Goal: Task Accomplishment & Management: Complete application form

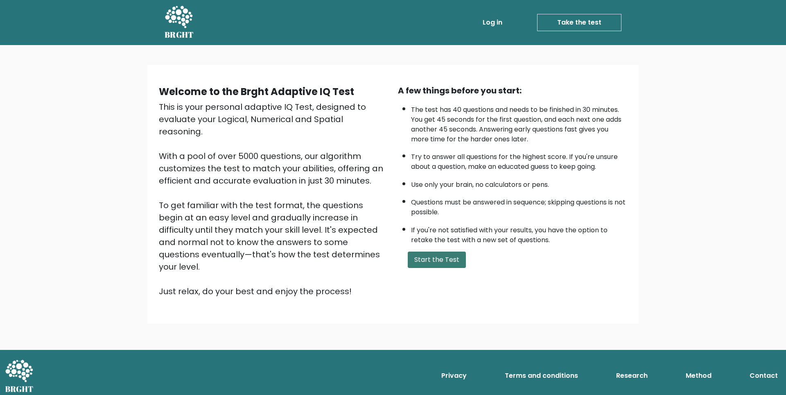
click at [440, 257] on button "Start the Test" at bounding box center [437, 259] width 58 height 16
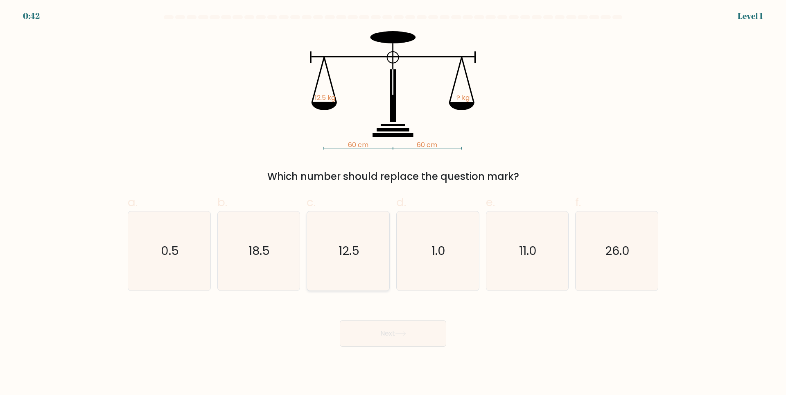
click at [340, 258] on text "12.5" at bounding box center [349, 250] width 21 height 16
click at [393, 203] on input "c. 12.5" at bounding box center [393, 199] width 0 height 5
radio input "true"
click at [382, 338] on button "Next" at bounding box center [393, 333] width 106 height 26
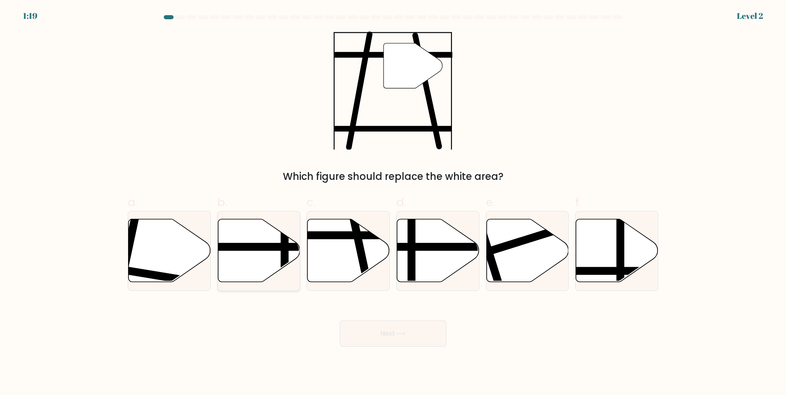
click at [279, 265] on icon at bounding box center [259, 250] width 82 height 63
click at [393, 203] on input "b." at bounding box center [393, 199] width 0 height 5
radio input "true"
click at [356, 256] on icon at bounding box center [349, 250] width 82 height 63
click at [393, 203] on input "c." at bounding box center [393, 199] width 0 height 5
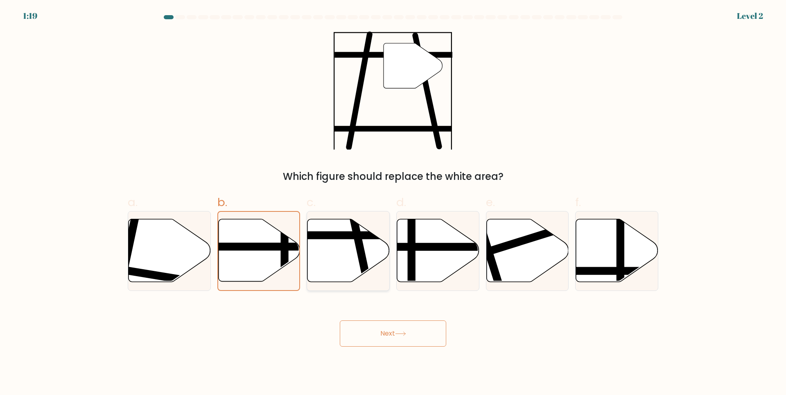
radio input "true"
click at [393, 332] on button "Next" at bounding box center [393, 333] width 106 height 26
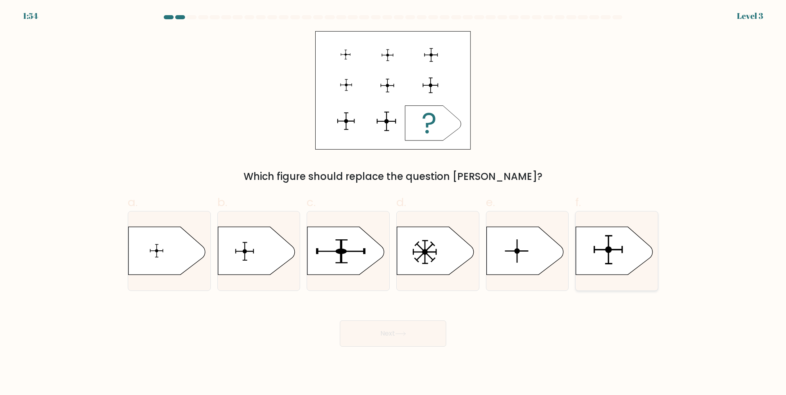
click at [605, 253] on icon at bounding box center [614, 251] width 77 height 48
click at [394, 203] on input "f." at bounding box center [393, 199] width 0 height 5
radio input "true"
click at [426, 330] on button "Next" at bounding box center [393, 333] width 106 height 26
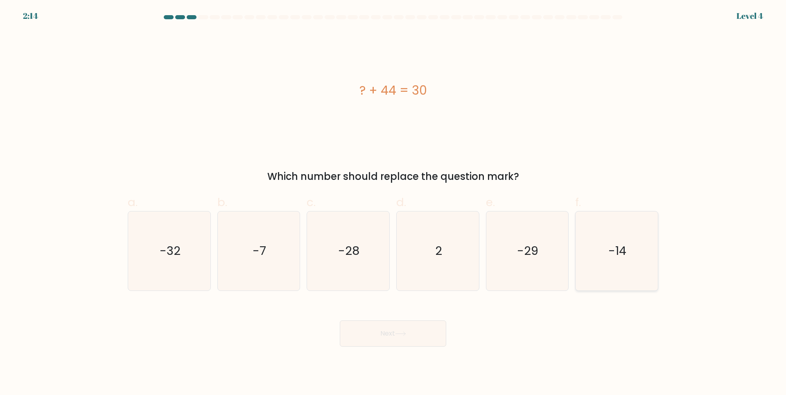
click at [591, 246] on icon "-14" at bounding box center [617, 250] width 79 height 79
click at [394, 203] on input "f. -14" at bounding box center [393, 199] width 0 height 5
radio input "true"
drag, startPoint x: 429, startPoint y: 337, endPoint x: 426, endPoint y: 331, distance: 6.4
click at [428, 337] on button "Next" at bounding box center [393, 333] width 106 height 26
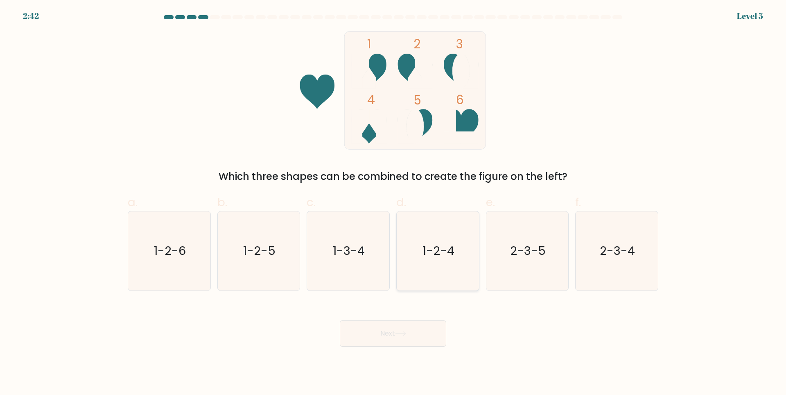
click at [442, 255] on text "1-2-4" at bounding box center [439, 250] width 32 height 16
click at [394, 203] on input "d. 1-2-4" at bounding box center [393, 199] width 0 height 5
radio input "true"
click at [603, 253] on text "2-3-4" at bounding box center [617, 250] width 35 height 16
click at [394, 203] on input "f. 2-3-4" at bounding box center [393, 199] width 0 height 5
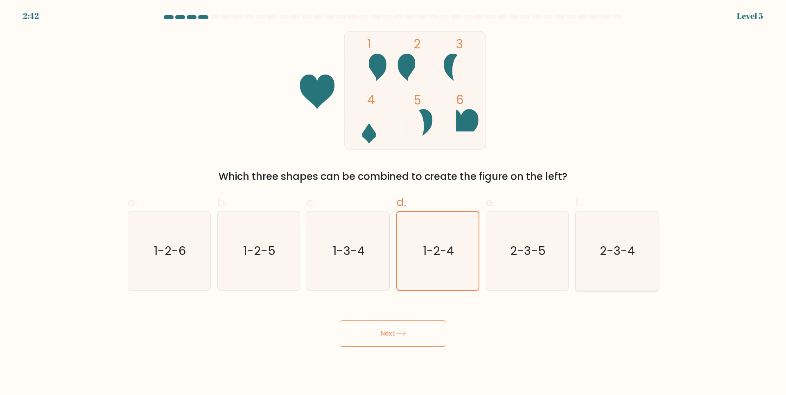
radio input "true"
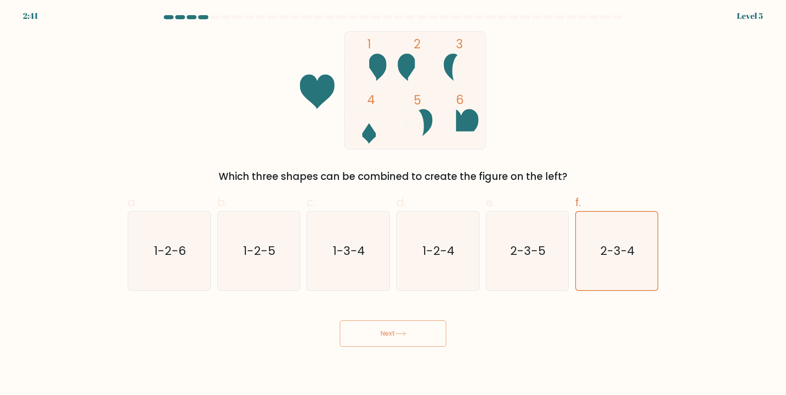
click at [411, 334] on button "Next" at bounding box center [393, 333] width 106 height 26
